Goal: Task Accomplishment & Management: Use online tool/utility

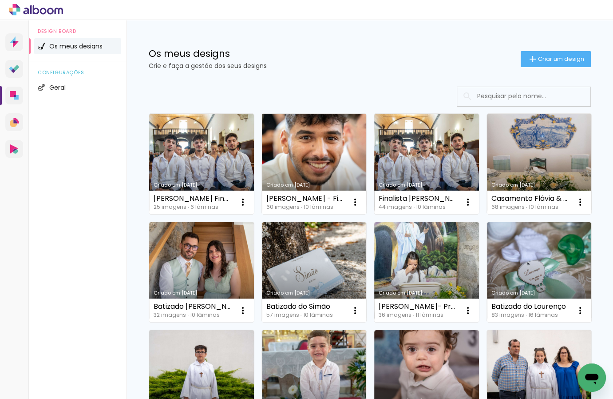
click at [352, 172] on link "Criado em [DATE]" at bounding box center [314, 164] width 105 height 100
